Goal: Check status: Check status

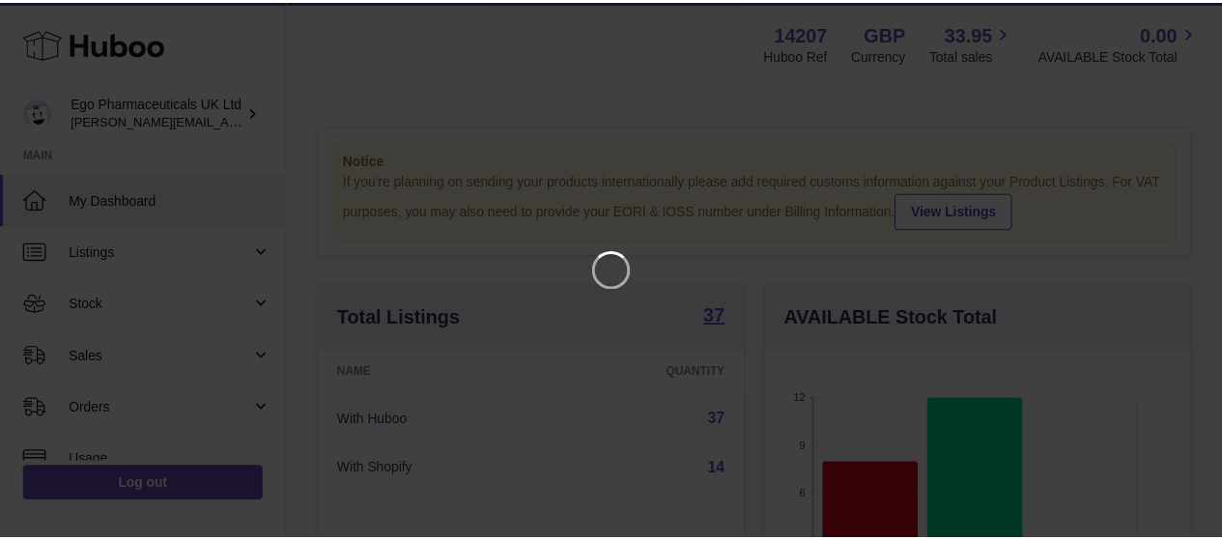
scroll to position [302, 431]
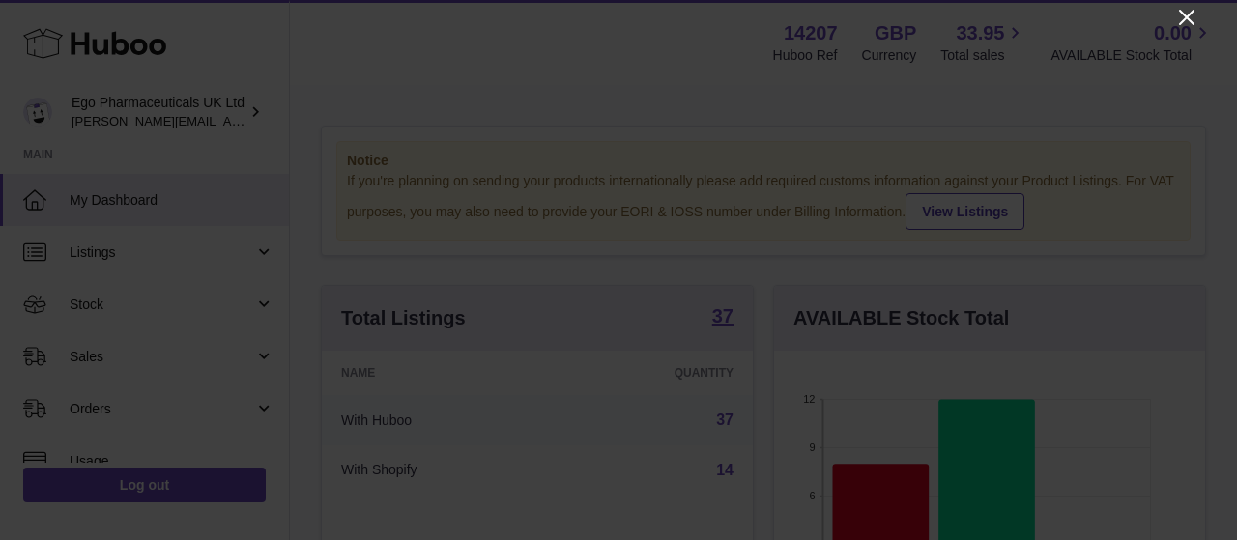
click at [1194, 14] on icon "Close" at bounding box center [1186, 17] width 23 height 23
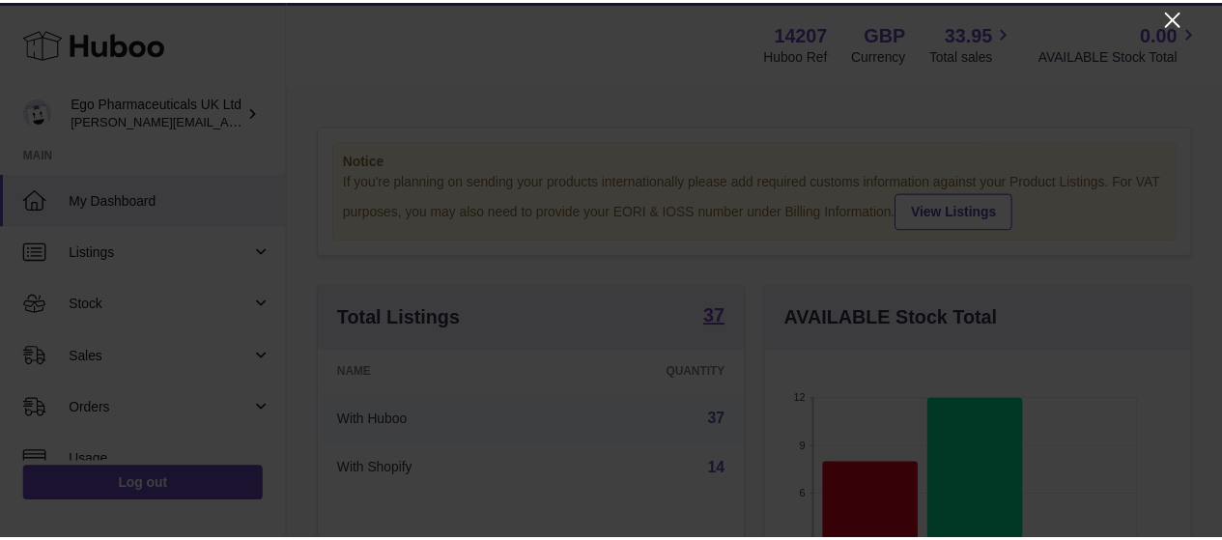
scroll to position [966058, 965935]
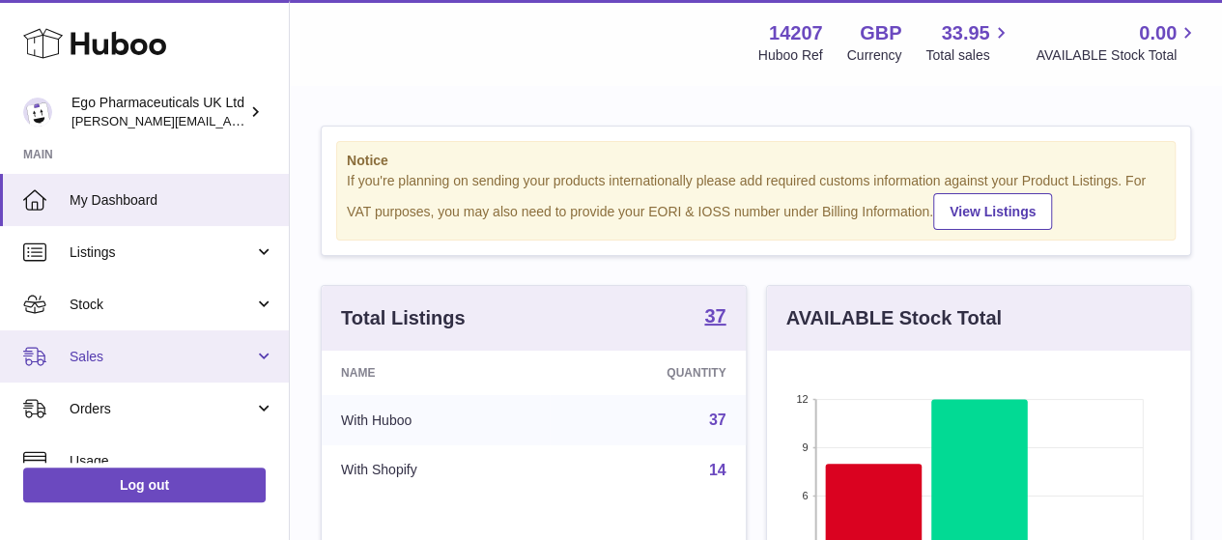
click at [259, 355] on link "Sales" at bounding box center [144, 356] width 289 height 52
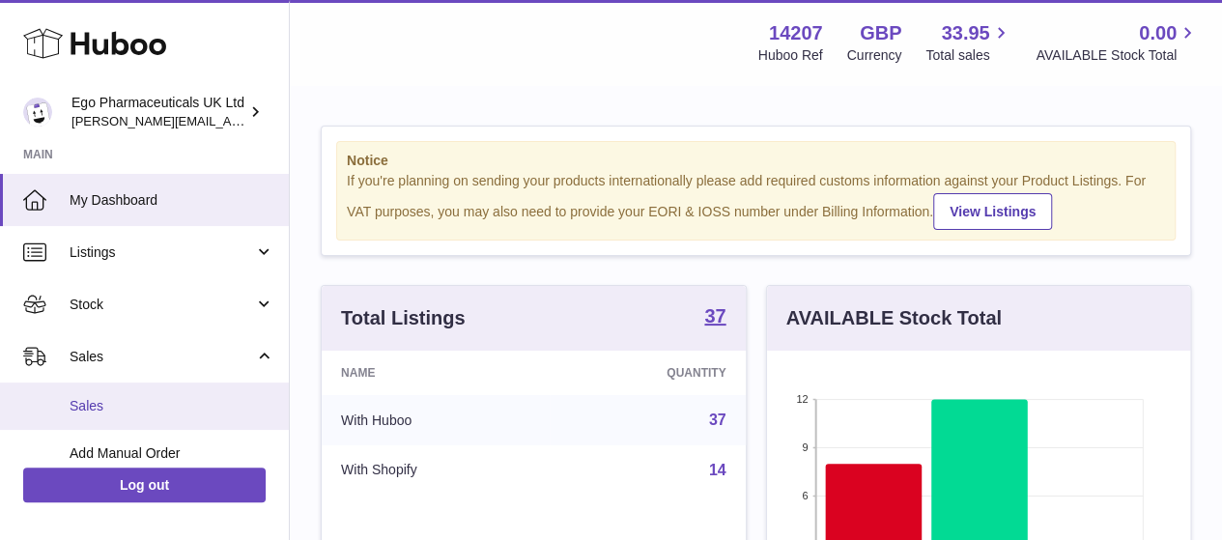
scroll to position [208, 0]
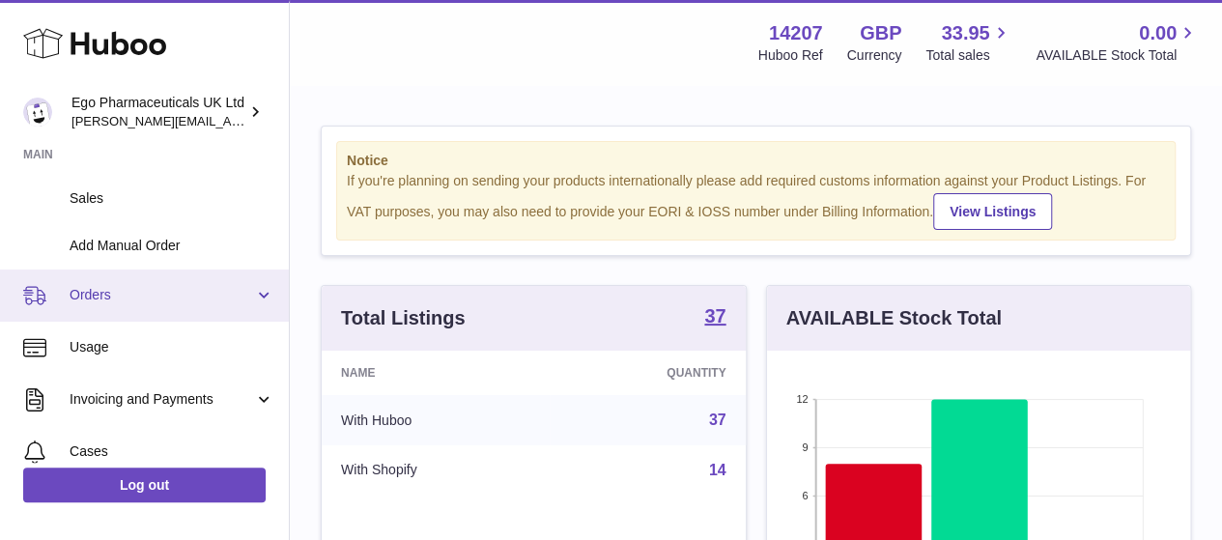
click at [259, 307] on link "Orders" at bounding box center [144, 296] width 289 height 52
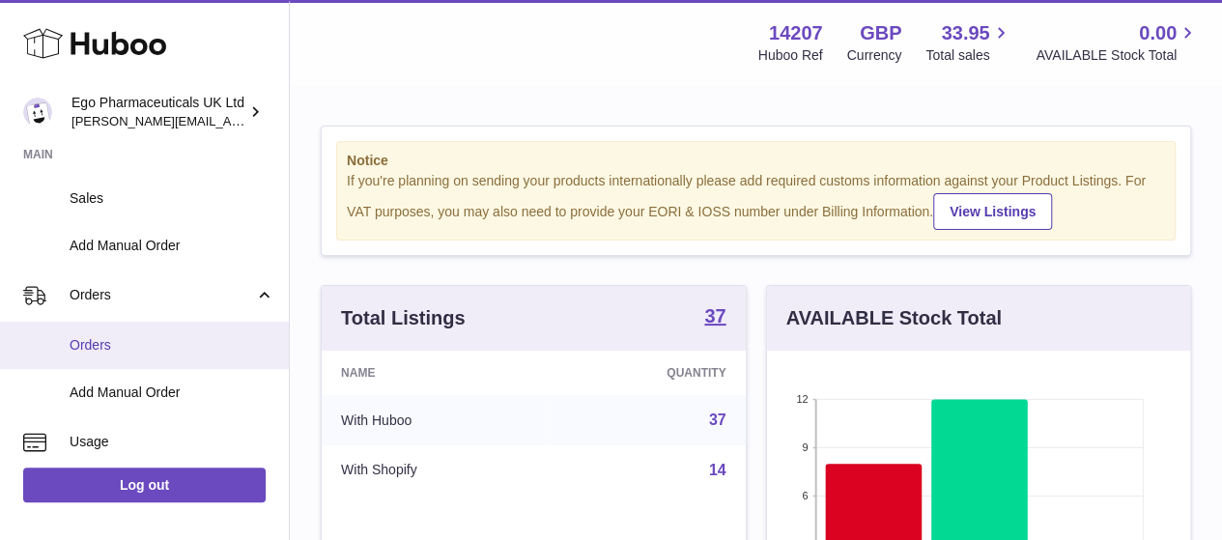
click at [104, 350] on span "Orders" at bounding box center [172, 345] width 205 height 18
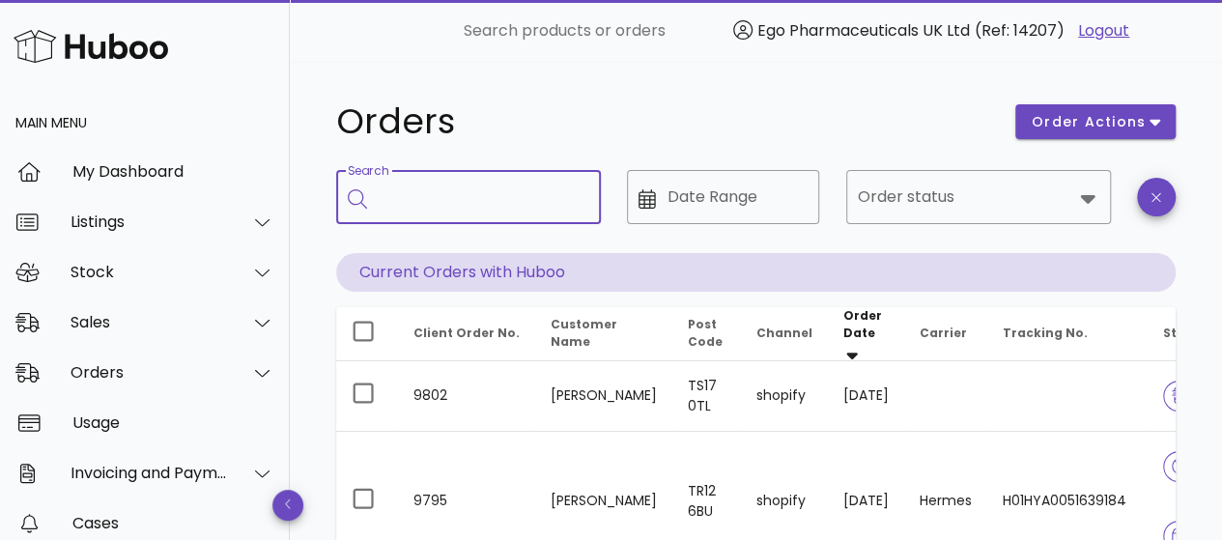
click at [463, 198] on input "Search" at bounding box center [482, 197] width 207 height 31
type input "****"
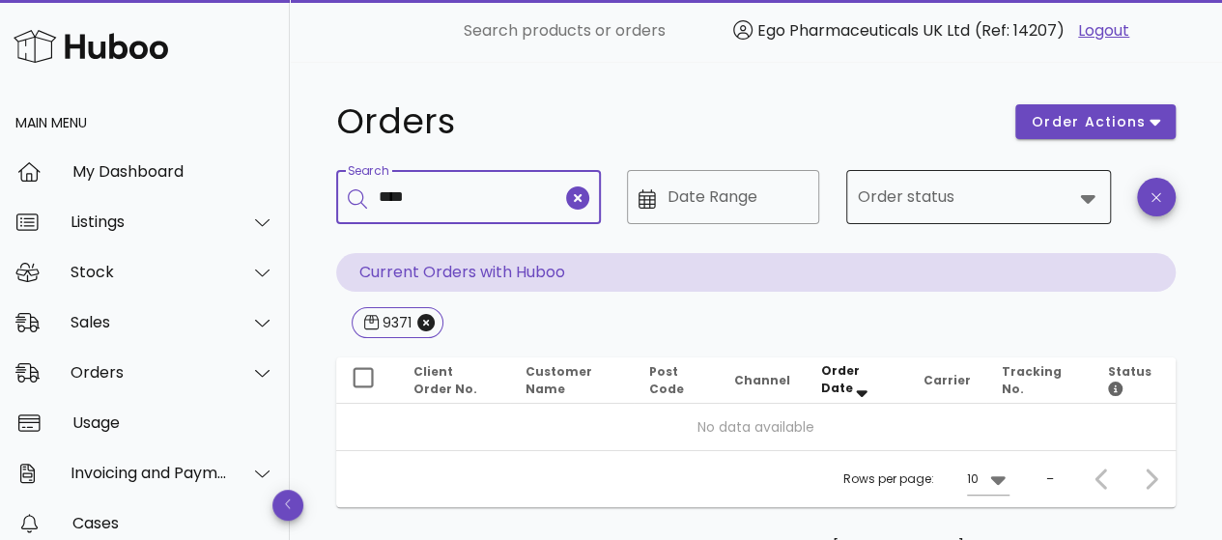
type input "****"
click at [904, 209] on input "Order status" at bounding box center [965, 197] width 215 height 31
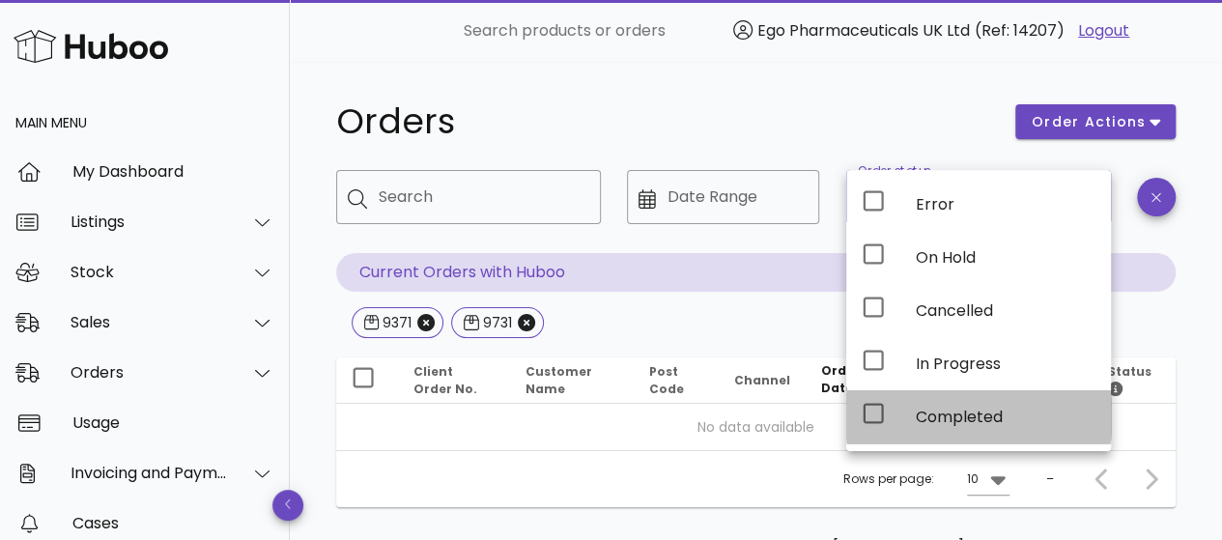
click at [872, 409] on icon at bounding box center [873, 413] width 23 height 23
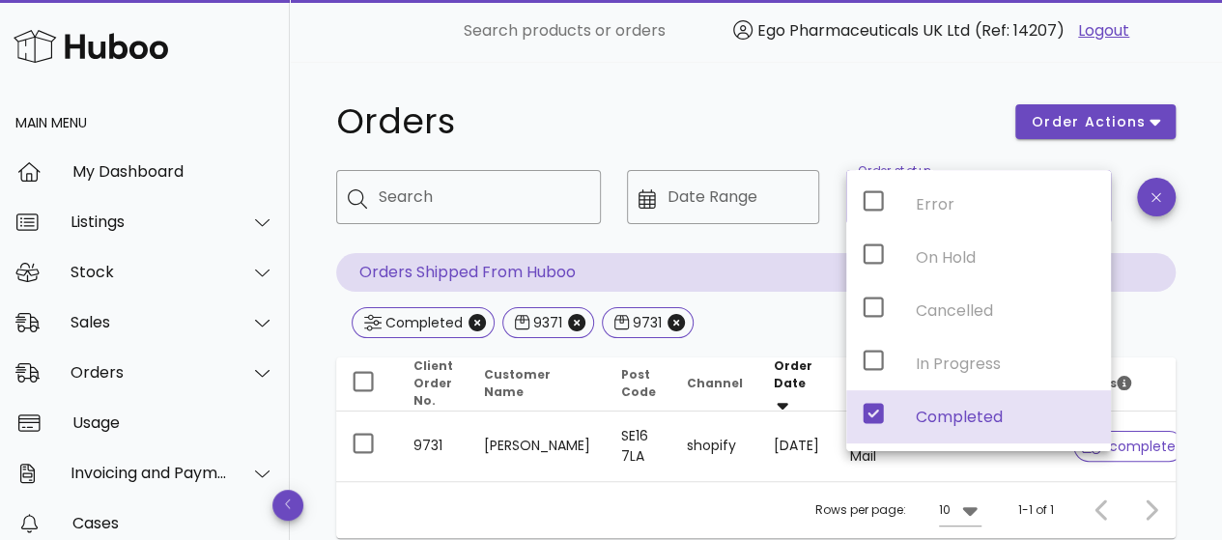
click at [1152, 310] on div "Completed 9371 9731" at bounding box center [756, 324] width 840 height 35
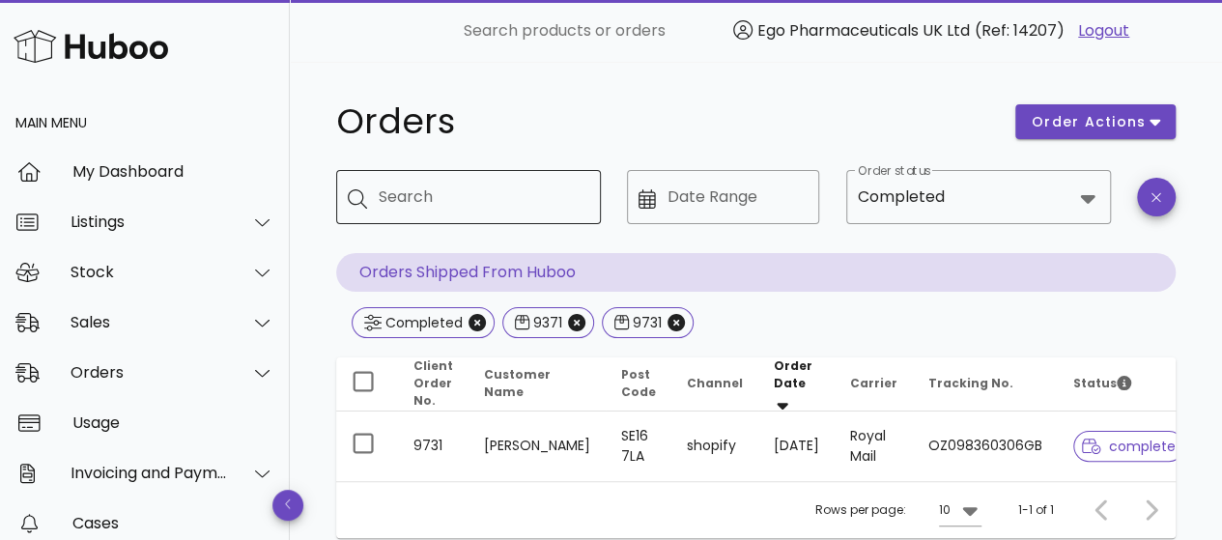
click at [502, 204] on input "Search" at bounding box center [482, 197] width 207 height 31
paste input "****"
type input "****"
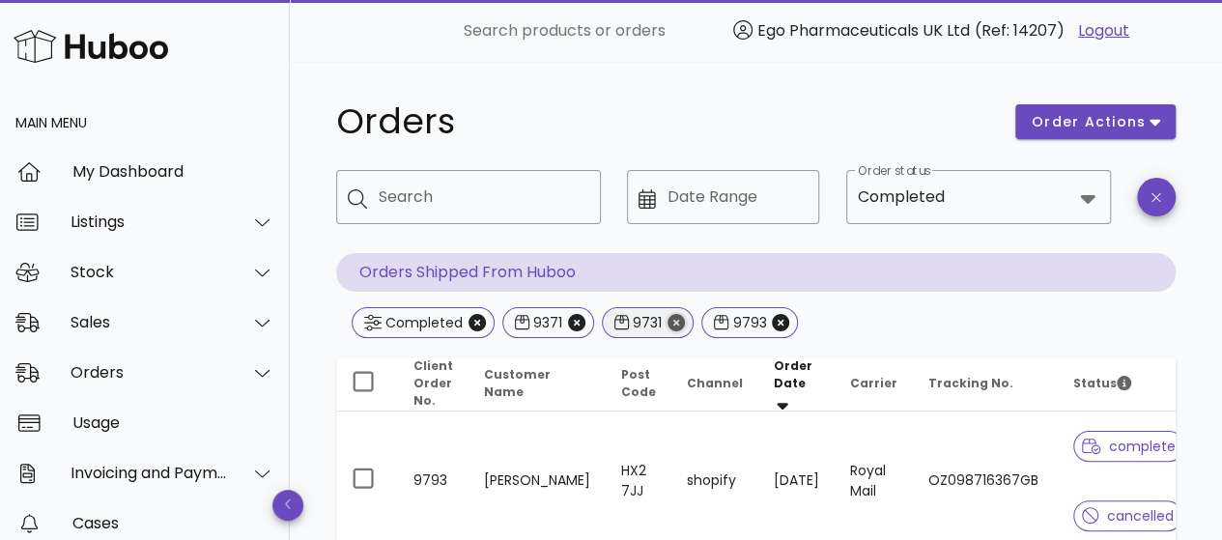
click at [675, 317] on icon "Close" at bounding box center [676, 322] width 17 height 17
click at [577, 322] on icon "Close" at bounding box center [576, 322] width 17 height 17
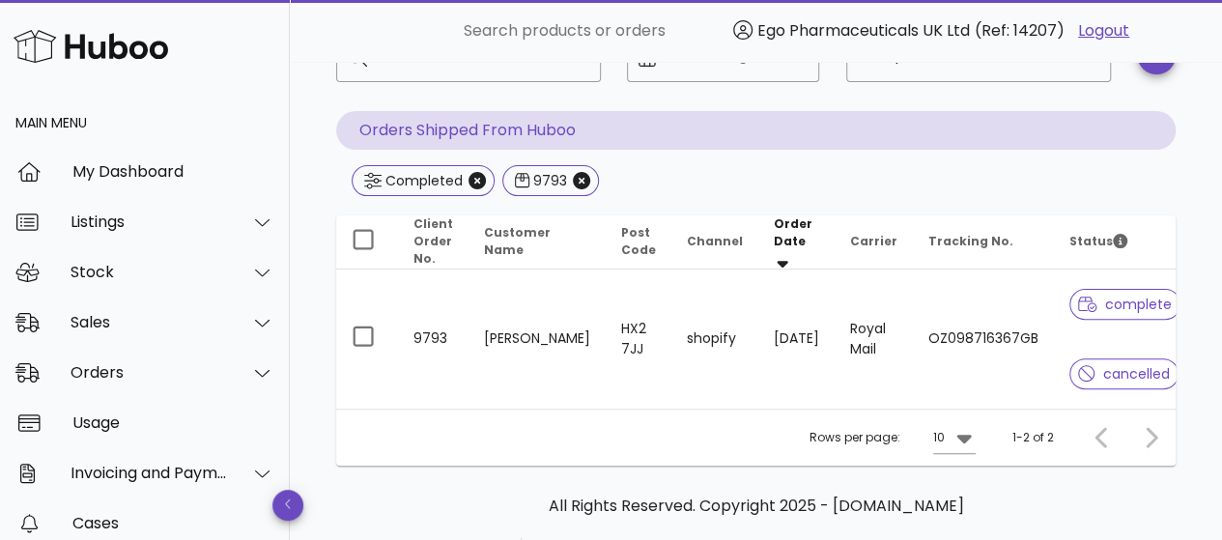
scroll to position [143, 0]
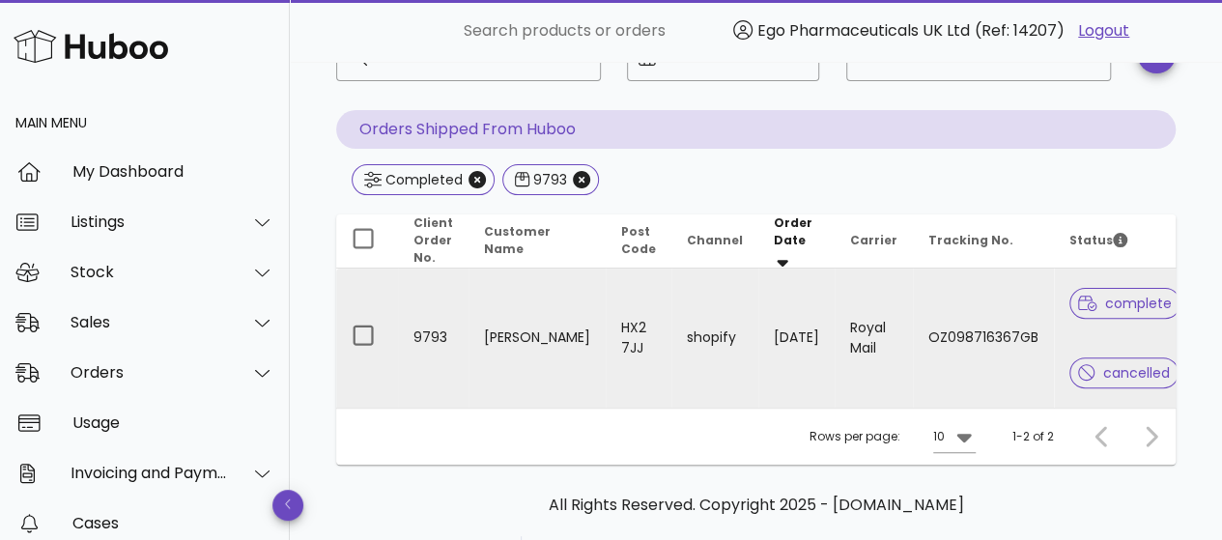
click at [924, 351] on td "OZ098716367GB" at bounding box center [983, 338] width 141 height 139
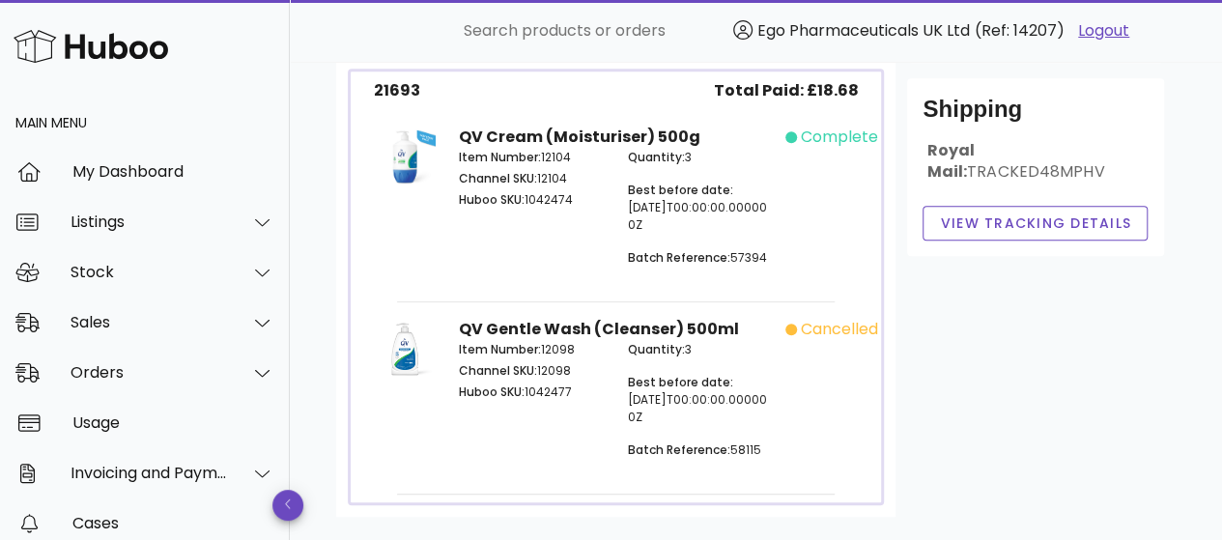
scroll to position [475, 0]
